Goal: Task Accomplishment & Management: Use online tool/utility

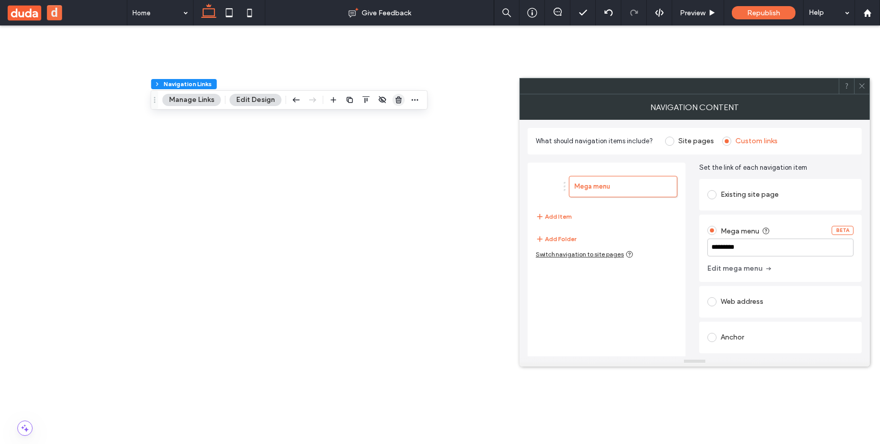
click at [396, 95] on span "button" at bounding box center [399, 100] width 12 height 12
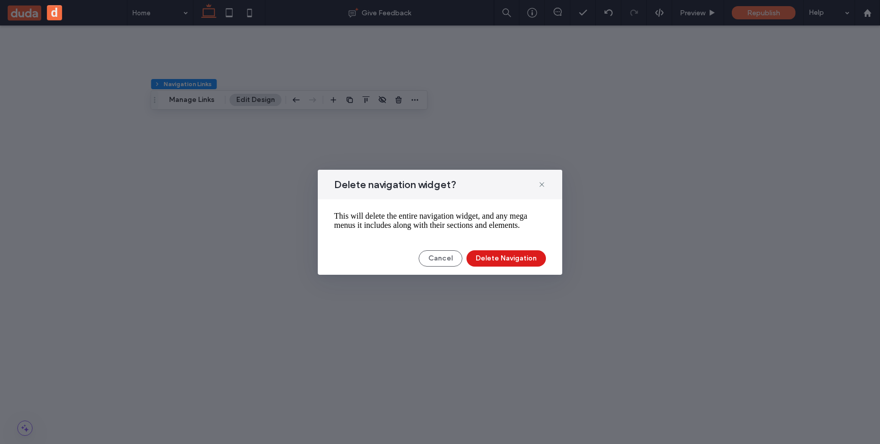
click at [499, 254] on div "Delete navigation widget? This will delete the entire navigation widget, and an…" at bounding box center [440, 222] width 244 height 105
click at [500, 257] on button "Delete Navigation" at bounding box center [505, 258] width 79 height 16
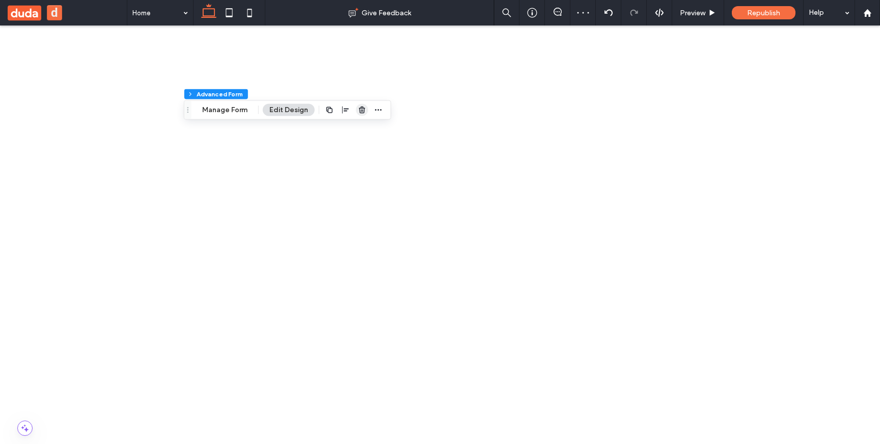
click at [360, 108] on icon "button" at bounding box center [362, 110] width 8 height 8
click at [245, 102] on icon "button" at bounding box center [246, 102] width 8 height 8
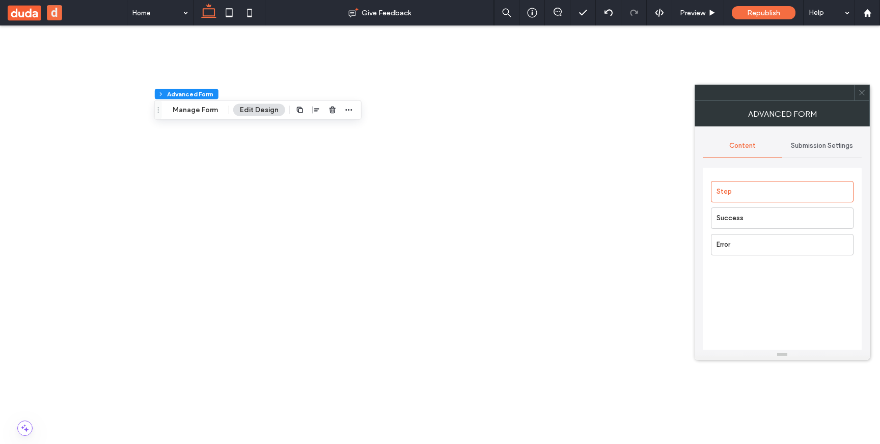
click at [864, 94] on icon at bounding box center [862, 93] width 8 height 8
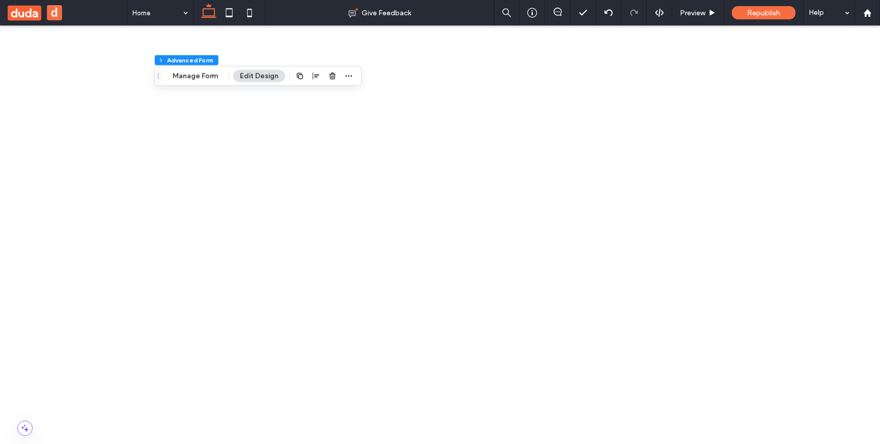
scroll to position [0, 0]
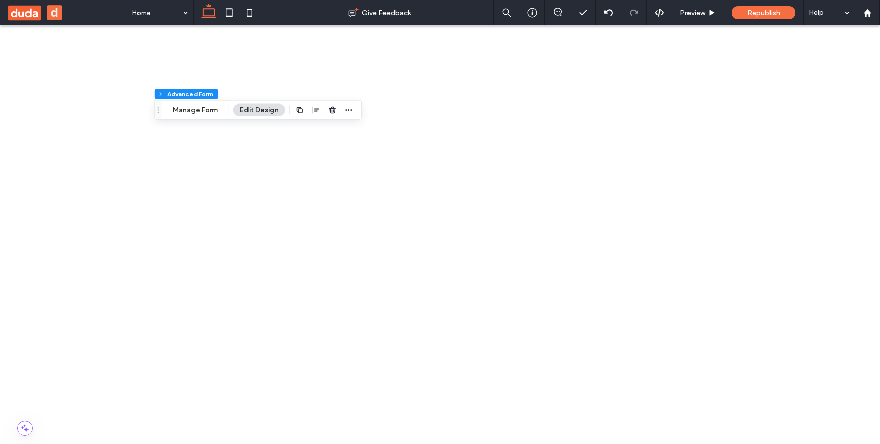
click at [261, 132] on div at bounding box center [262, 126] width 12 height 18
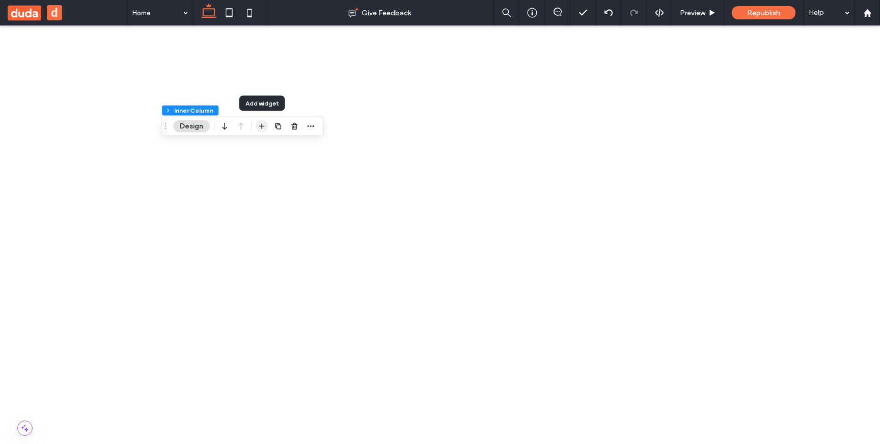
click at [261, 125] on icon "button" at bounding box center [262, 126] width 8 height 8
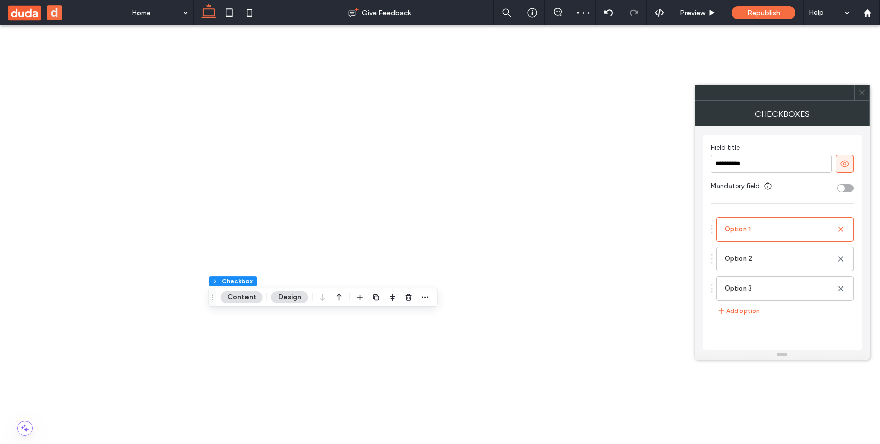
click at [862, 91] on icon at bounding box center [862, 93] width 8 height 8
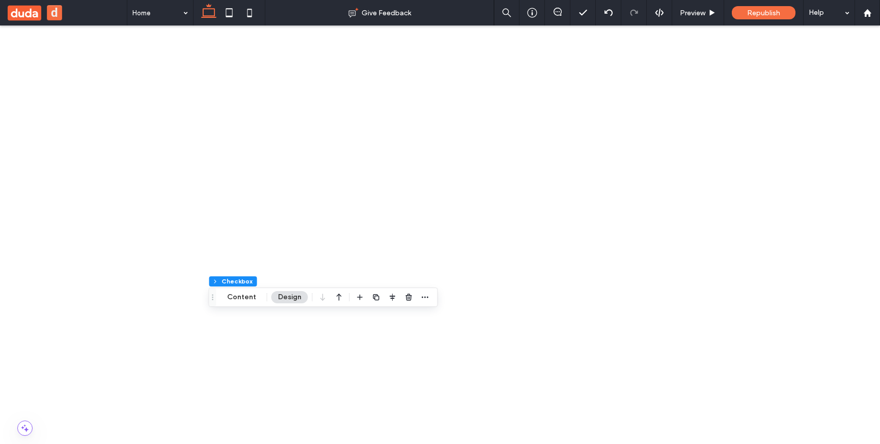
click at [694, 15] on span "Preview" at bounding box center [692, 13] width 25 height 9
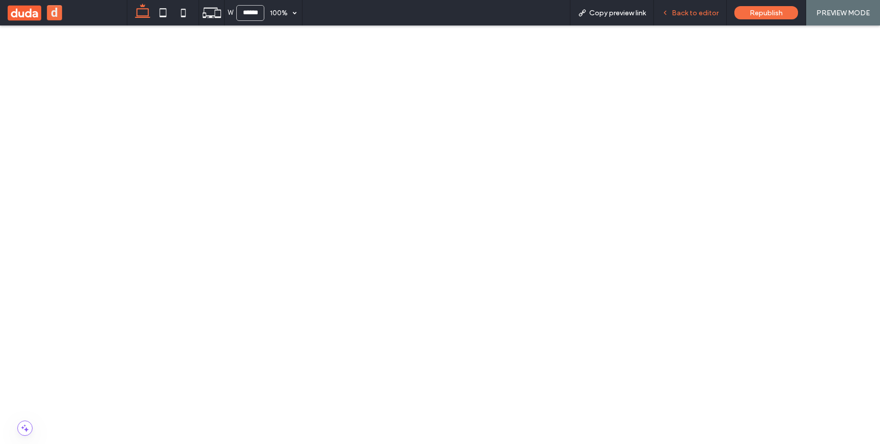
click at [684, 13] on span "Back to editor" at bounding box center [695, 13] width 47 height 9
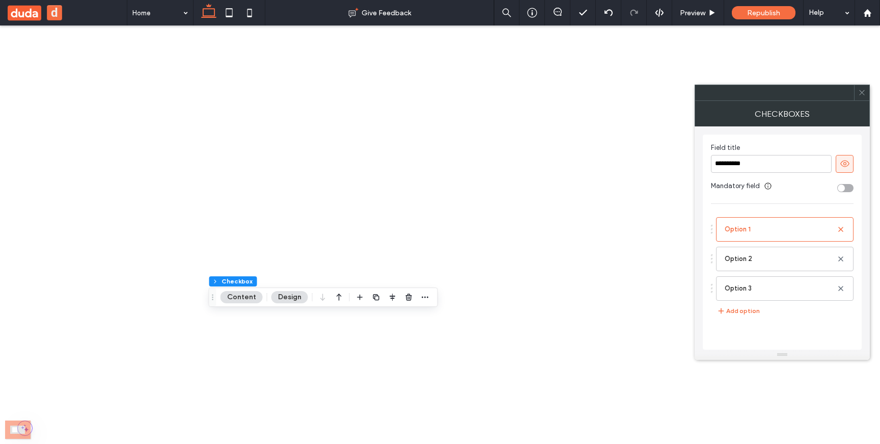
click at [855, 96] on div at bounding box center [861, 92] width 15 height 15
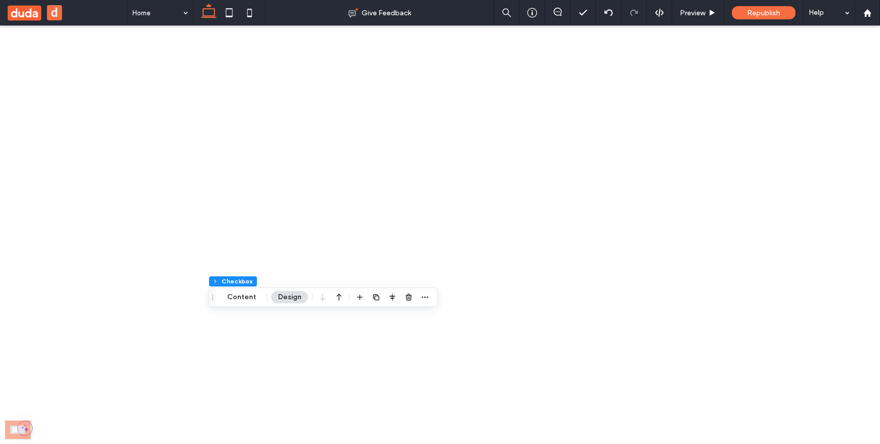
scroll to position [113, 0]
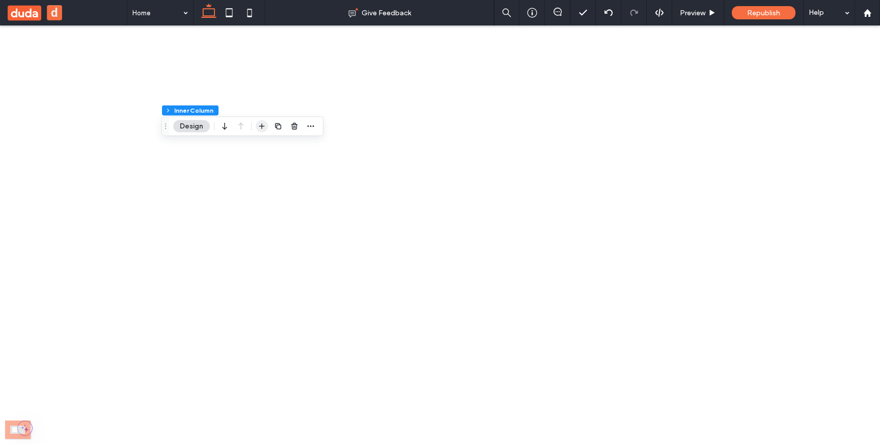
click at [262, 126] on use "button" at bounding box center [262, 126] width 6 height 6
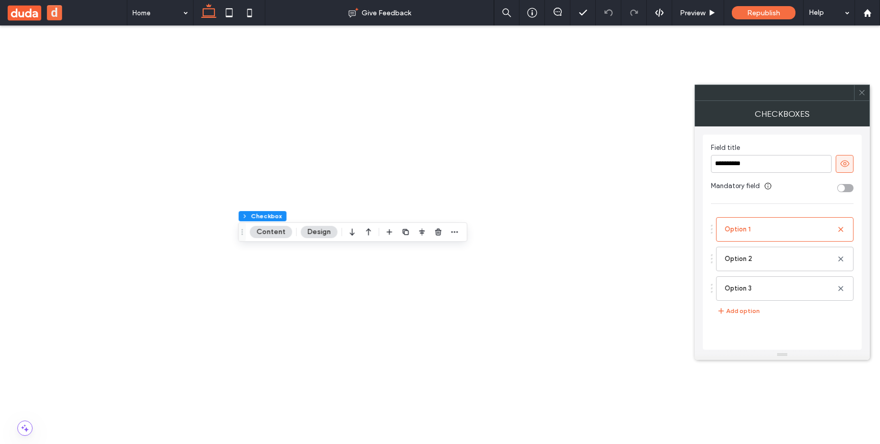
click at [866, 97] on div at bounding box center [861, 92] width 15 height 15
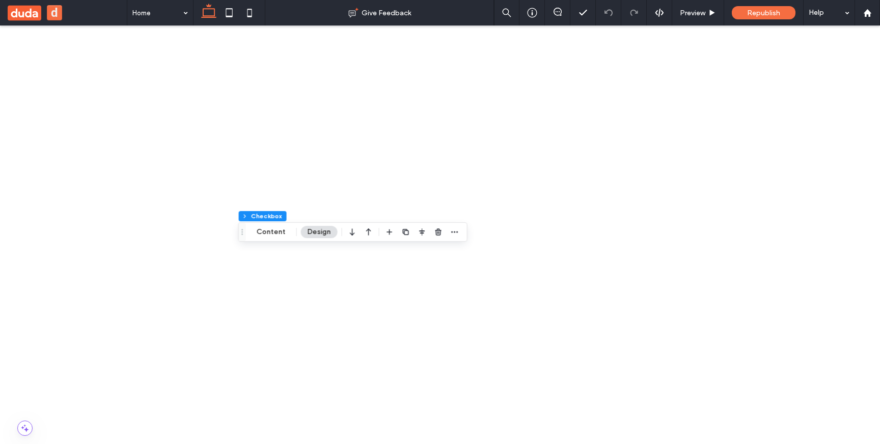
scroll to position [56, 0]
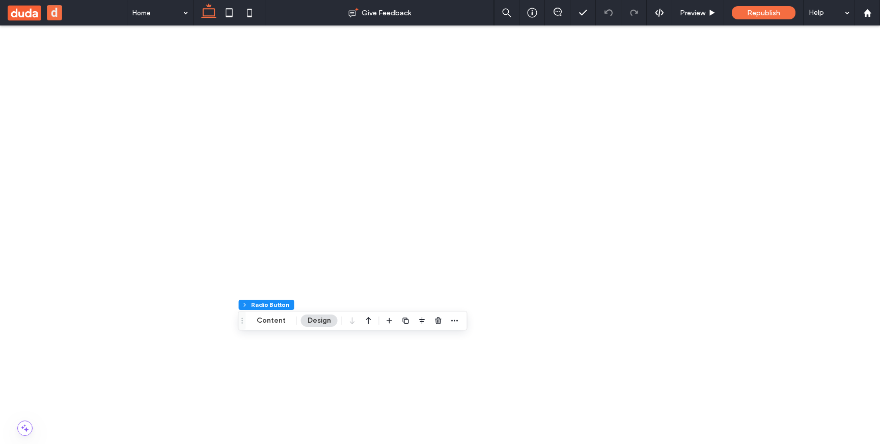
click at [691, 13] on span "Preview" at bounding box center [692, 13] width 25 height 9
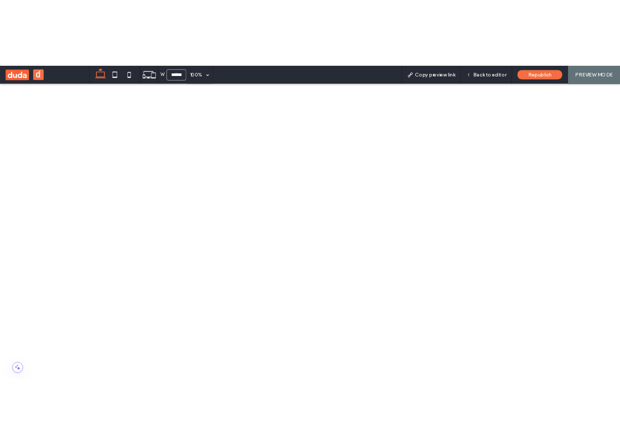
scroll to position [57, 0]
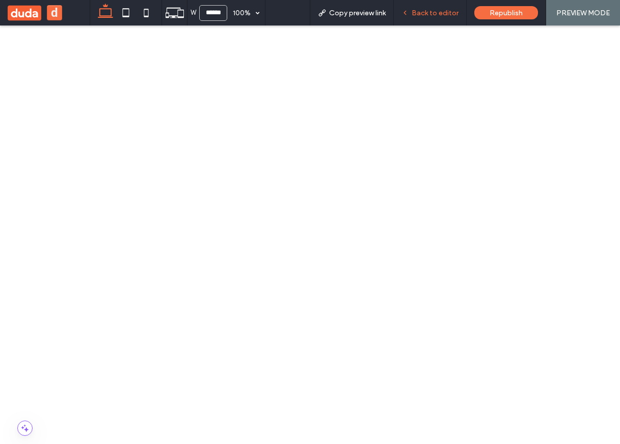
click at [444, 17] on span "Back to editor" at bounding box center [434, 13] width 47 height 9
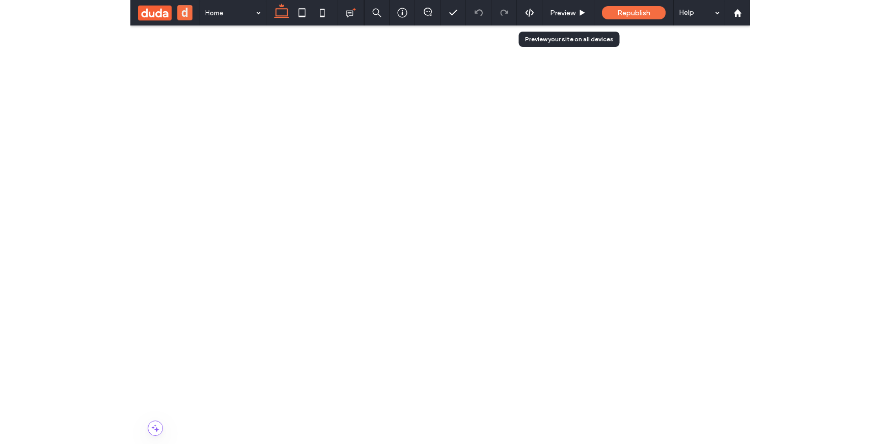
scroll to position [64, 0]
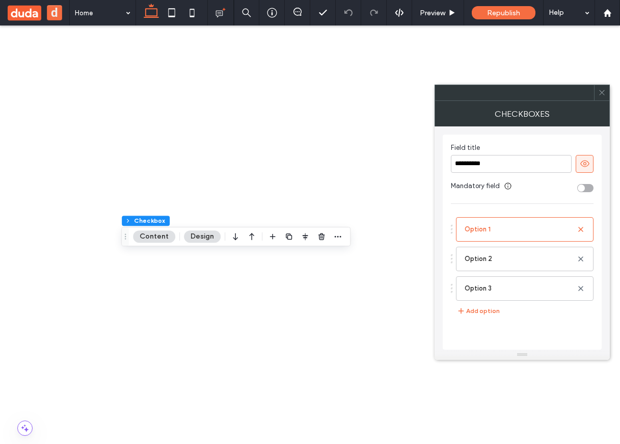
click at [603, 97] on span at bounding box center [602, 92] width 8 height 15
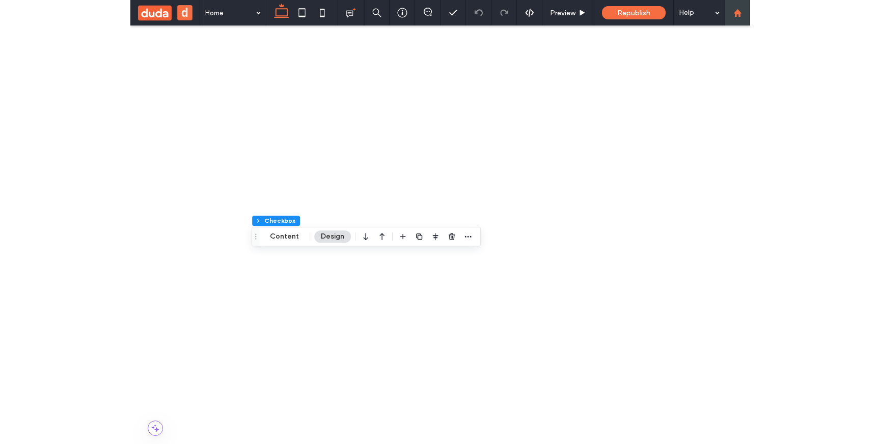
scroll to position [74, 0]
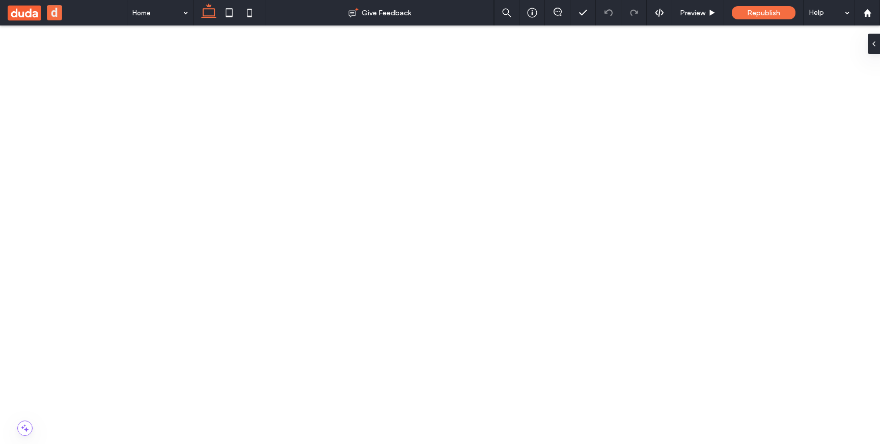
scroll to position [54, 0]
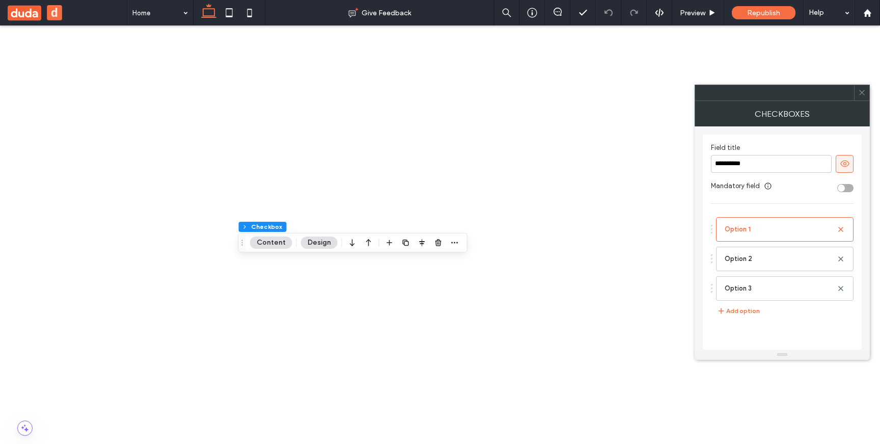
click at [864, 96] on span at bounding box center [862, 92] width 8 height 15
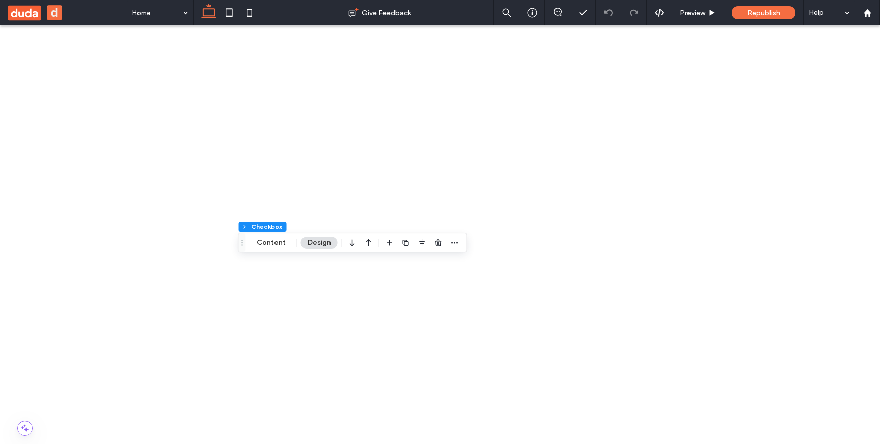
scroll to position [154, 0]
drag, startPoint x: 766, startPoint y: 228, endPoint x: 745, endPoint y: 219, distance: 22.4
copy span "ui.flex.designPanel.checkbox.icon.title"
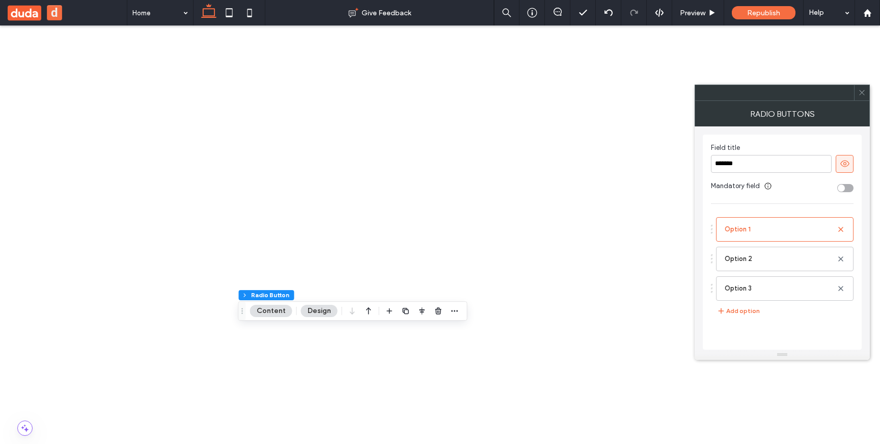
click at [860, 91] on icon at bounding box center [862, 93] width 8 height 8
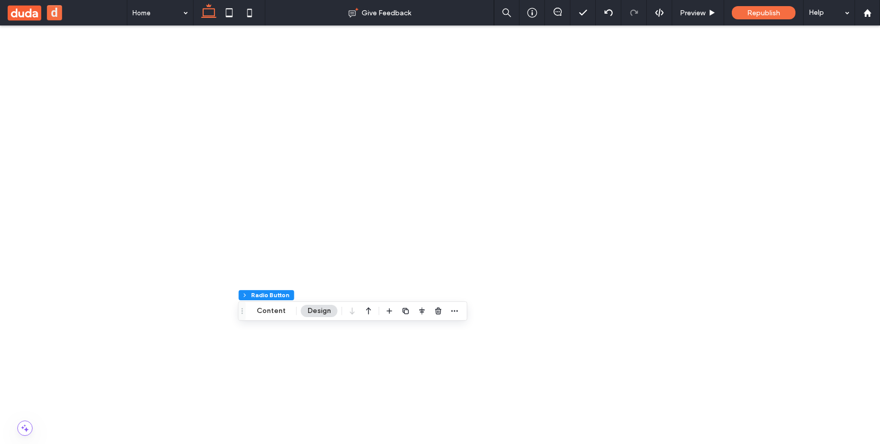
drag, startPoint x: 744, startPoint y: 375, endPoint x: 847, endPoint y: 373, distance: 103.4
copy span "ui.flex.designPanel.radio.icon.title"
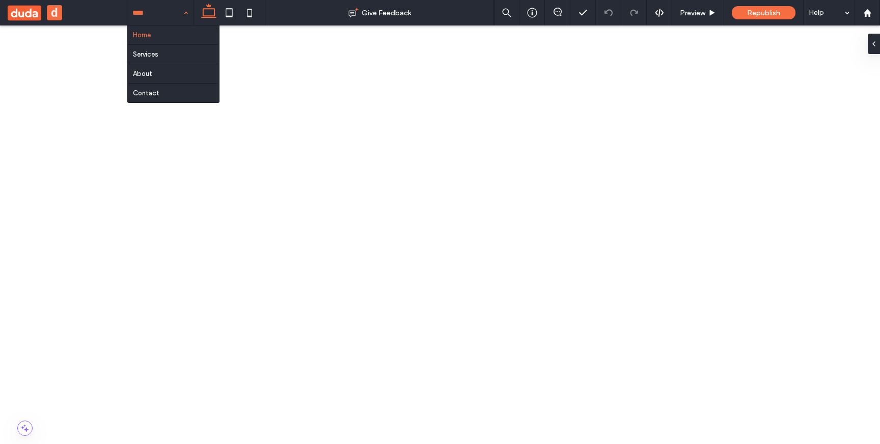
click at [179, 14] on div "Home Services About Contact" at bounding box center [160, 12] width 66 height 25
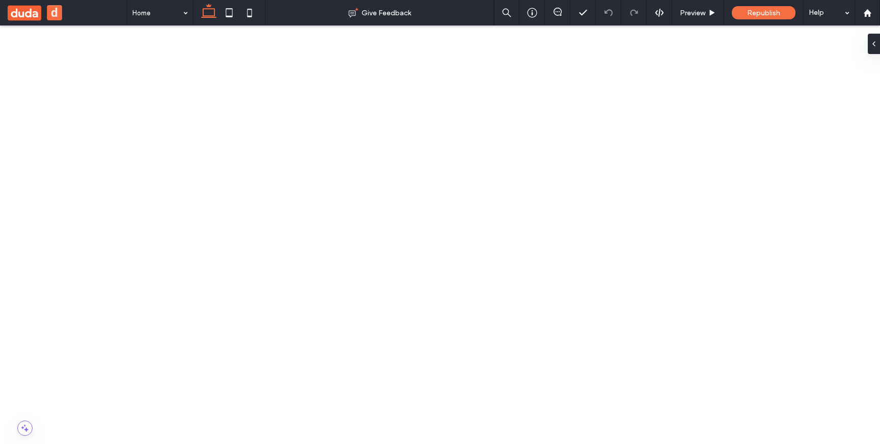
scroll to position [199, 0]
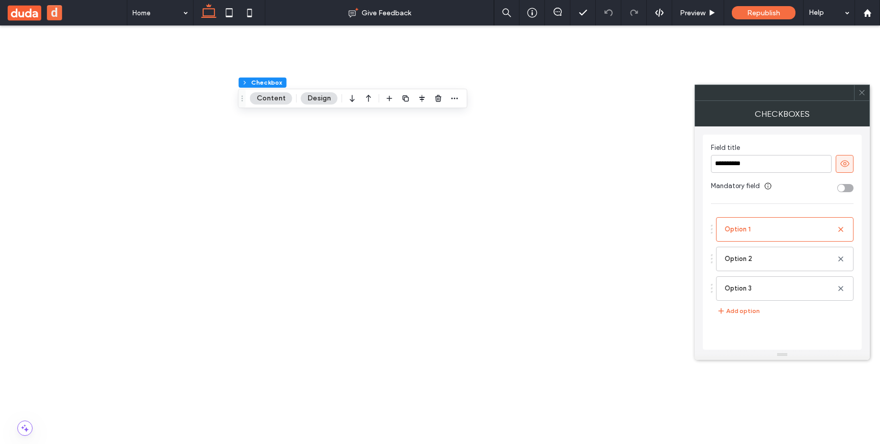
click at [862, 95] on icon at bounding box center [862, 93] width 8 height 8
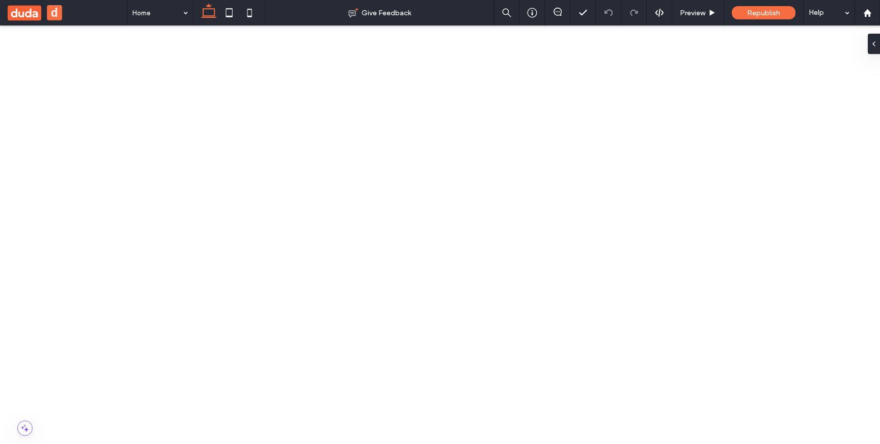
scroll to position [123, 0]
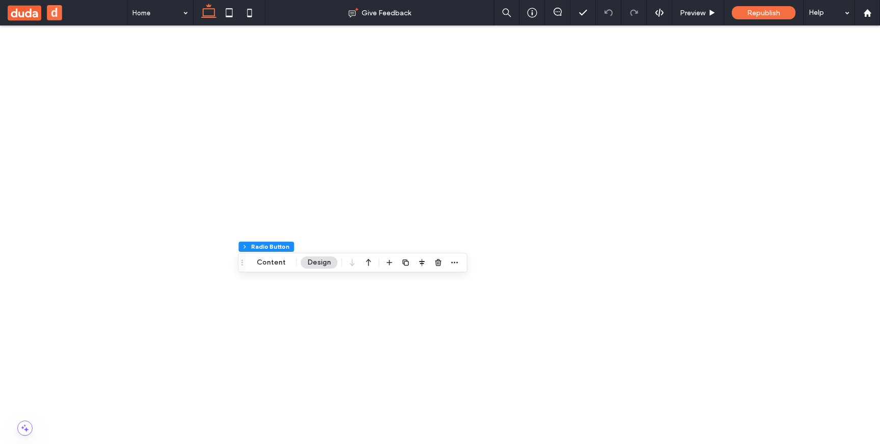
scroll to position [53, 0]
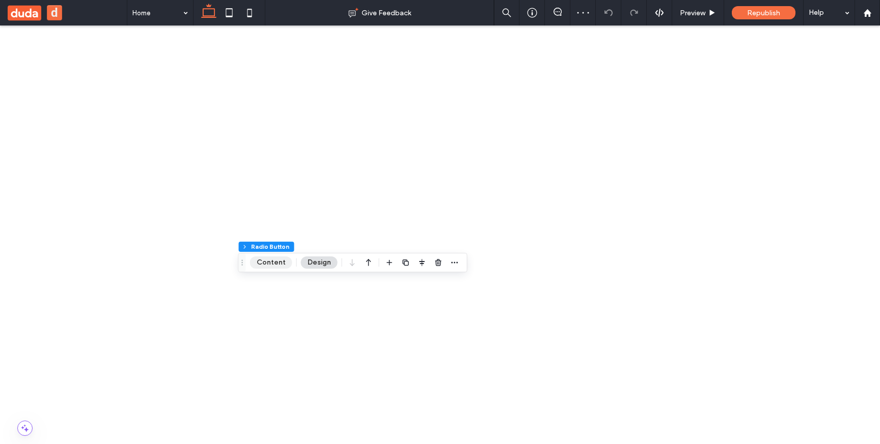
click at [279, 261] on button "Content" at bounding box center [271, 262] width 42 height 12
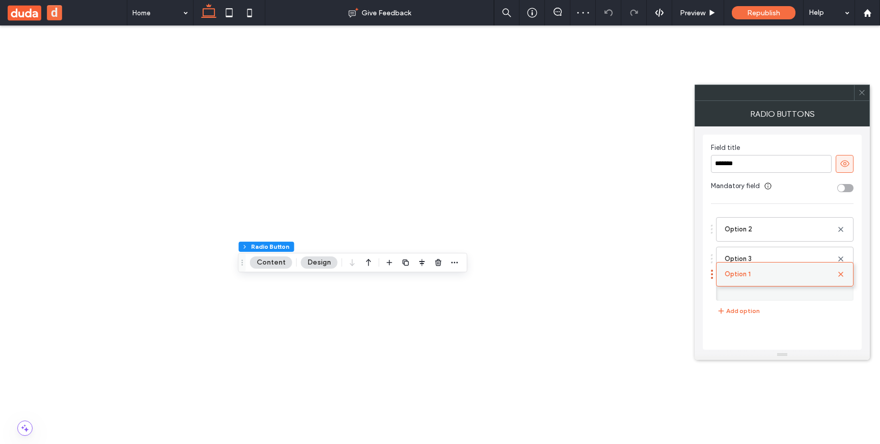
drag, startPoint x: 757, startPoint y: 231, endPoint x: 757, endPoint y: 279, distance: 48.4
drag, startPoint x: 753, startPoint y: 288, endPoint x: 757, endPoint y: 267, distance: 21.8
drag, startPoint x: 754, startPoint y: 280, endPoint x: 755, endPoint y: 253, distance: 27.5
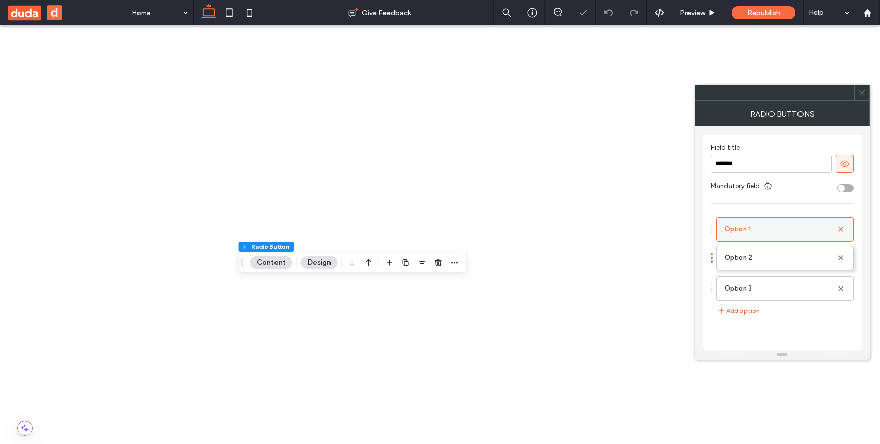
drag, startPoint x: 761, startPoint y: 230, endPoint x: 760, endPoint y: 253, distance: 22.9
click at [863, 96] on span at bounding box center [862, 92] width 8 height 15
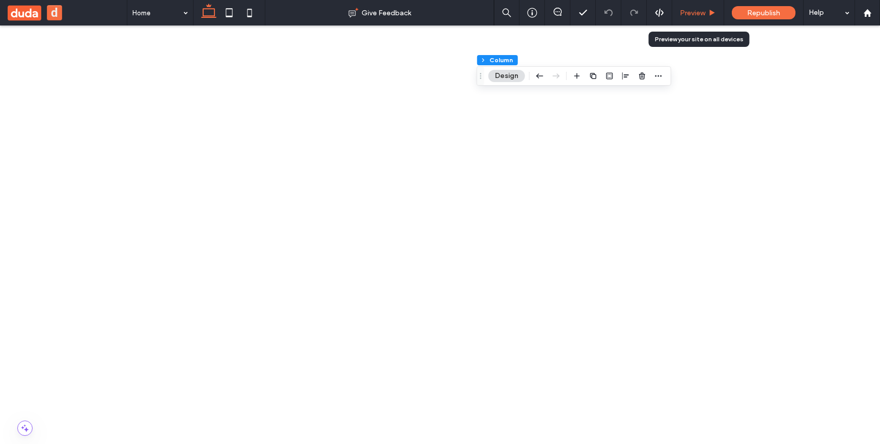
click at [682, 16] on span "Preview" at bounding box center [692, 13] width 25 height 9
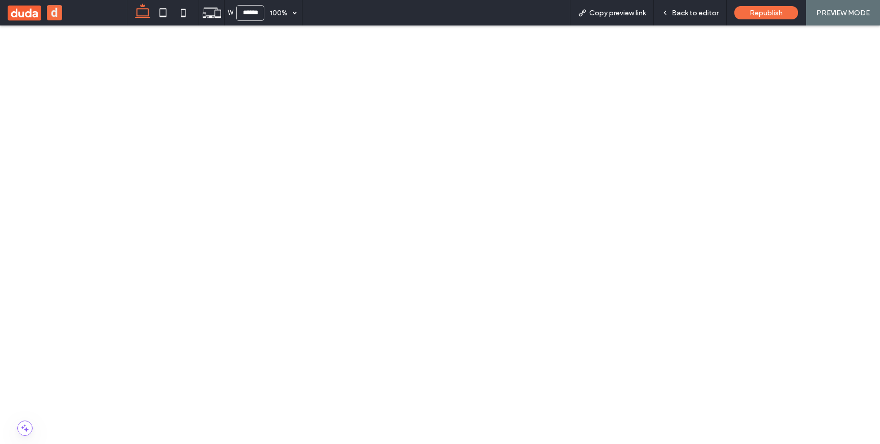
scroll to position [116, 0]
click at [674, 15] on span "Back to editor" at bounding box center [695, 13] width 47 height 9
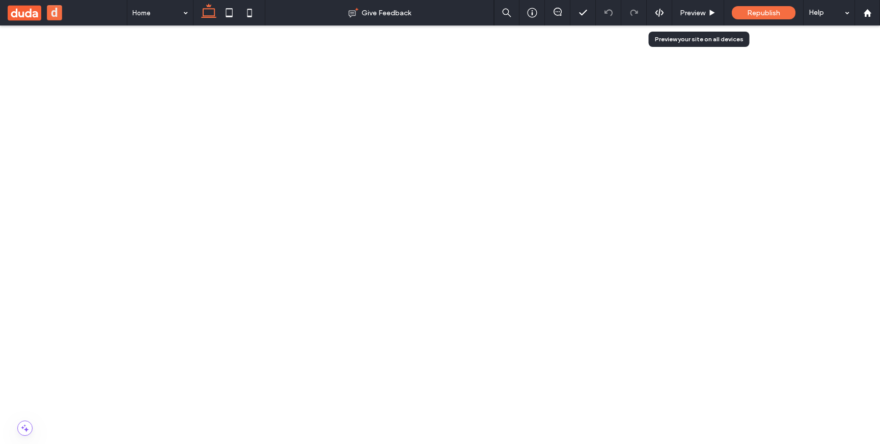
scroll to position [123, 0]
